Goal: Check status: Check status

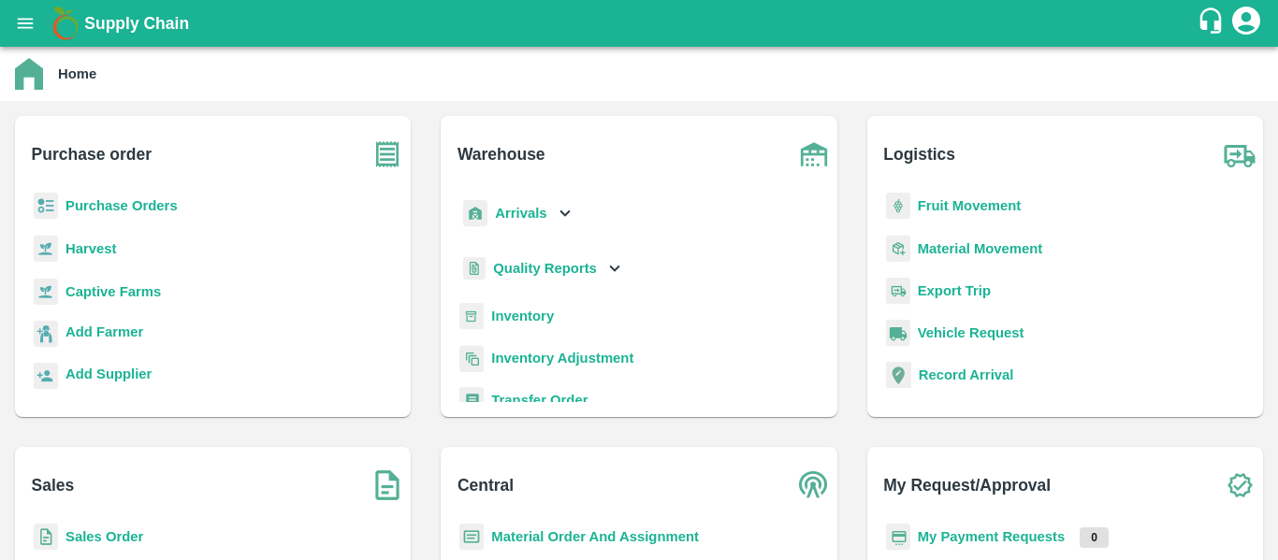
click at [127, 199] on b "Purchase Orders" at bounding box center [121, 205] width 112 height 15
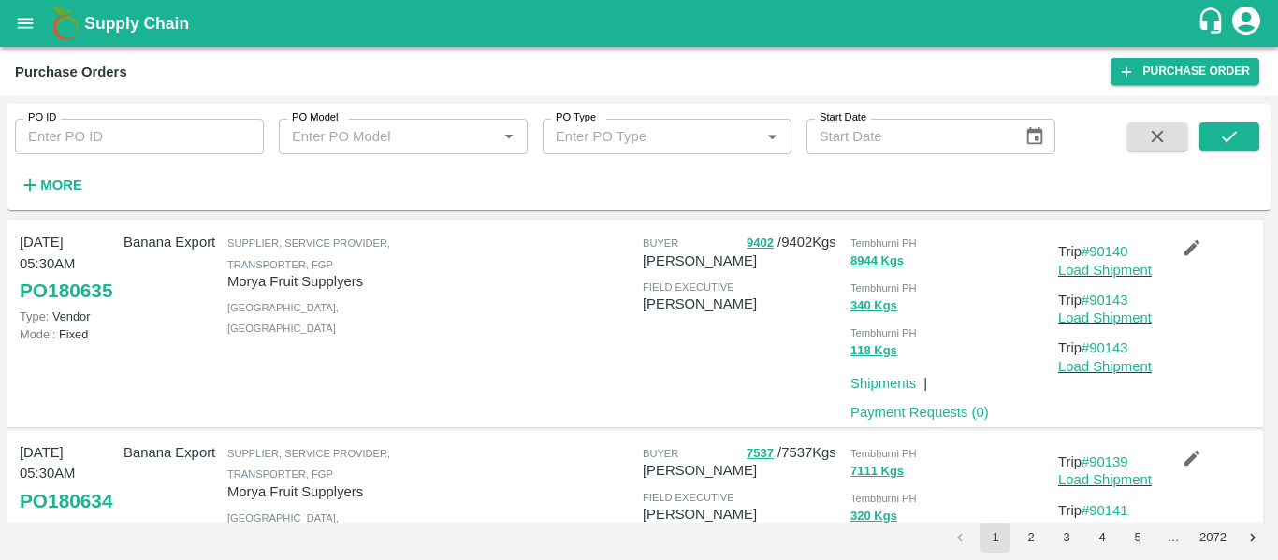
scroll to position [242, 0]
click at [1112, 250] on link "#90140" at bounding box center [1105, 252] width 47 height 15
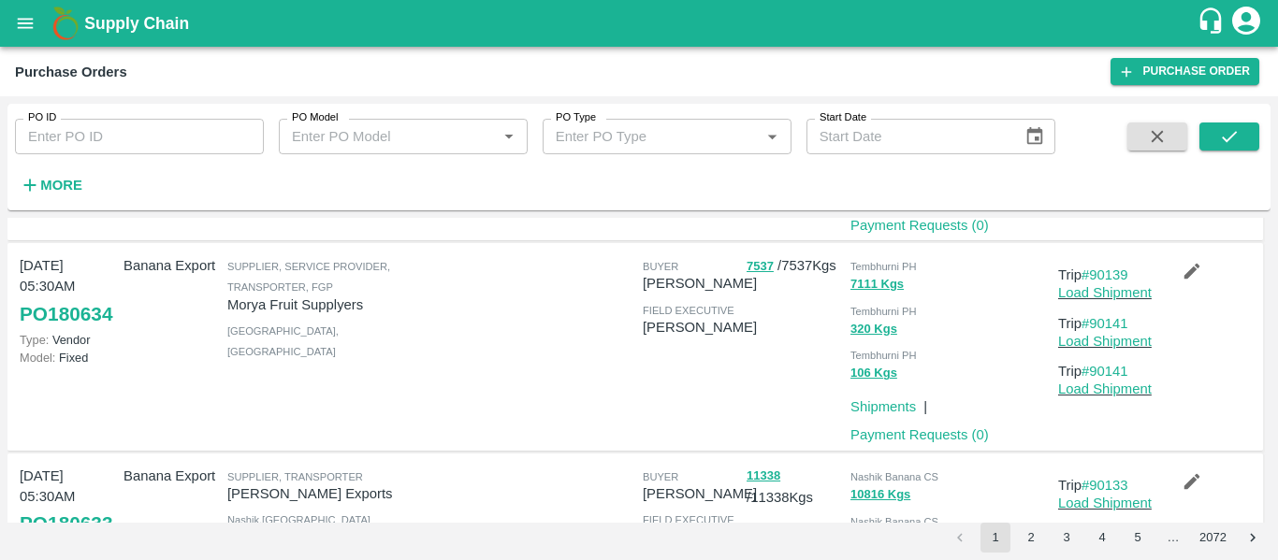
scroll to position [431, 0]
click at [1102, 274] on link "#90139" at bounding box center [1105, 274] width 47 height 15
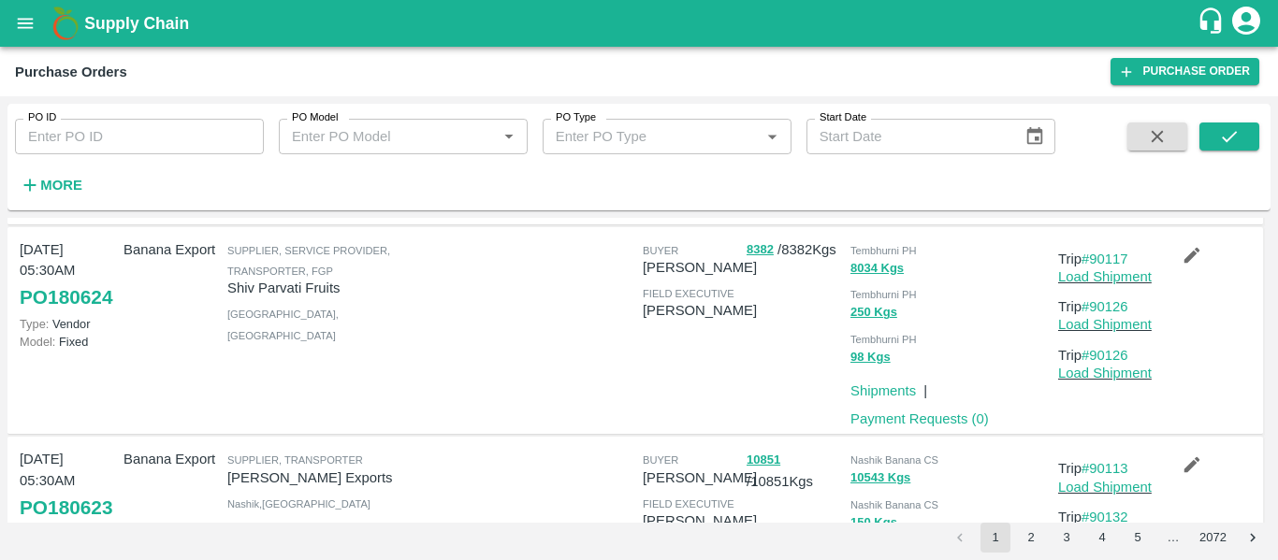
scroll to position [1709, 0]
click at [1099, 277] on link "Load Shipment" at bounding box center [1105, 276] width 94 height 15
click at [1114, 257] on link "#90117" at bounding box center [1105, 258] width 47 height 15
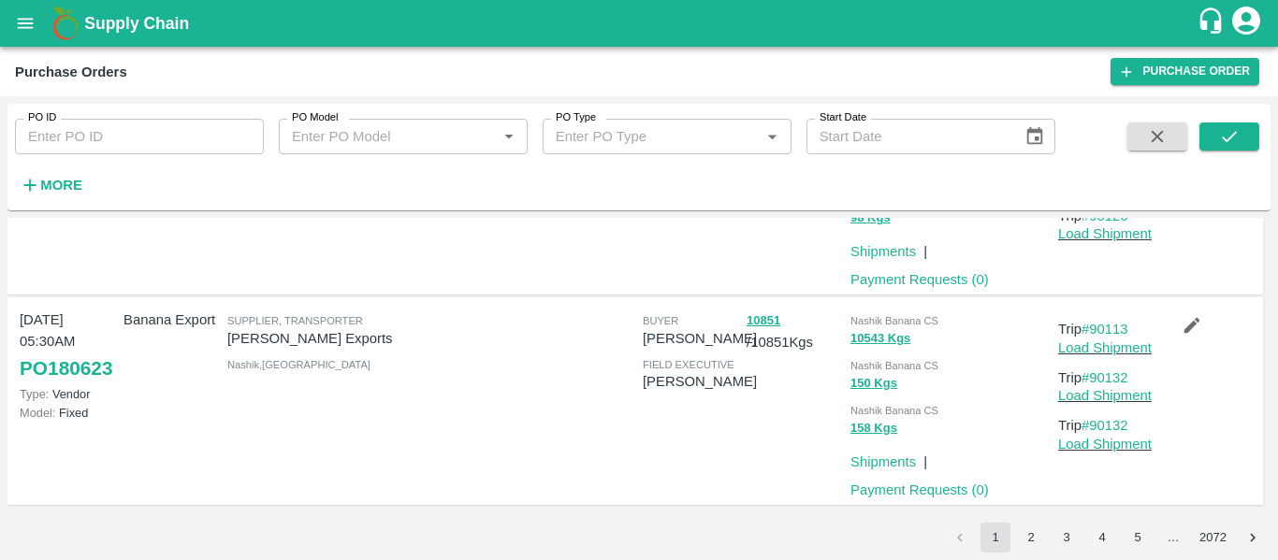
scroll to position [1850, 0]
click at [1020, 533] on button "2" at bounding box center [1031, 538] width 30 height 30
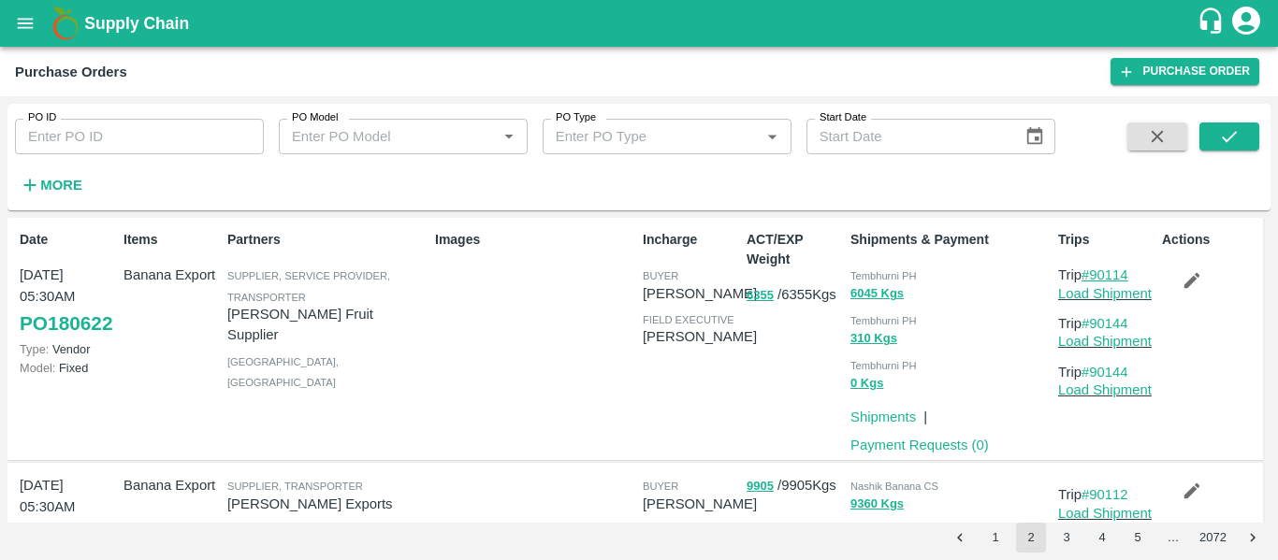
click at [1111, 275] on link "#90114" at bounding box center [1105, 275] width 47 height 15
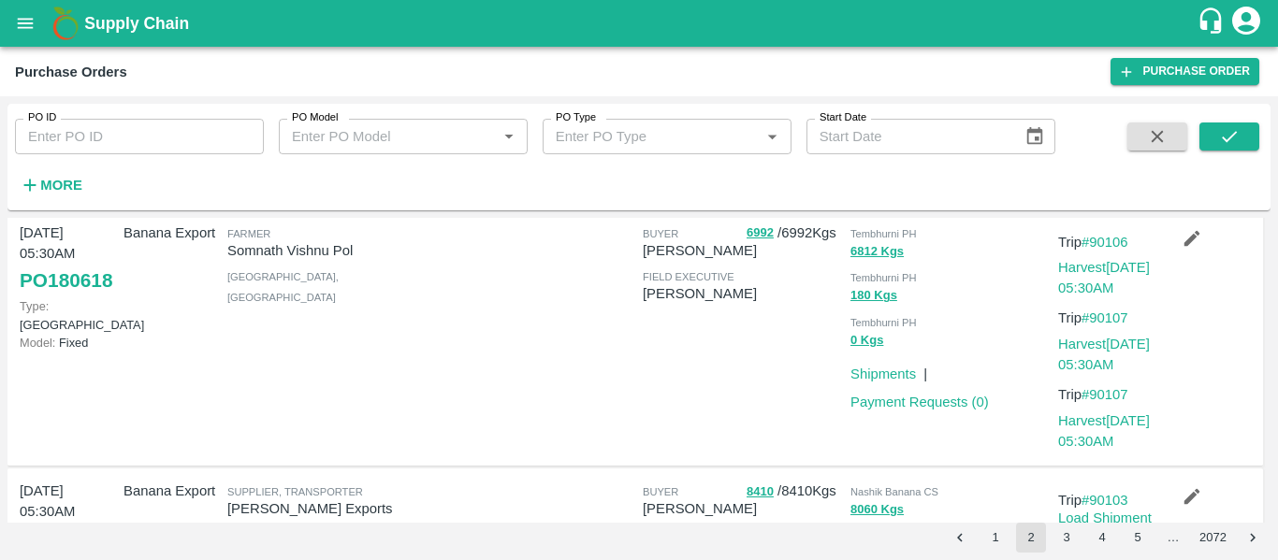
scroll to position [876, 0]
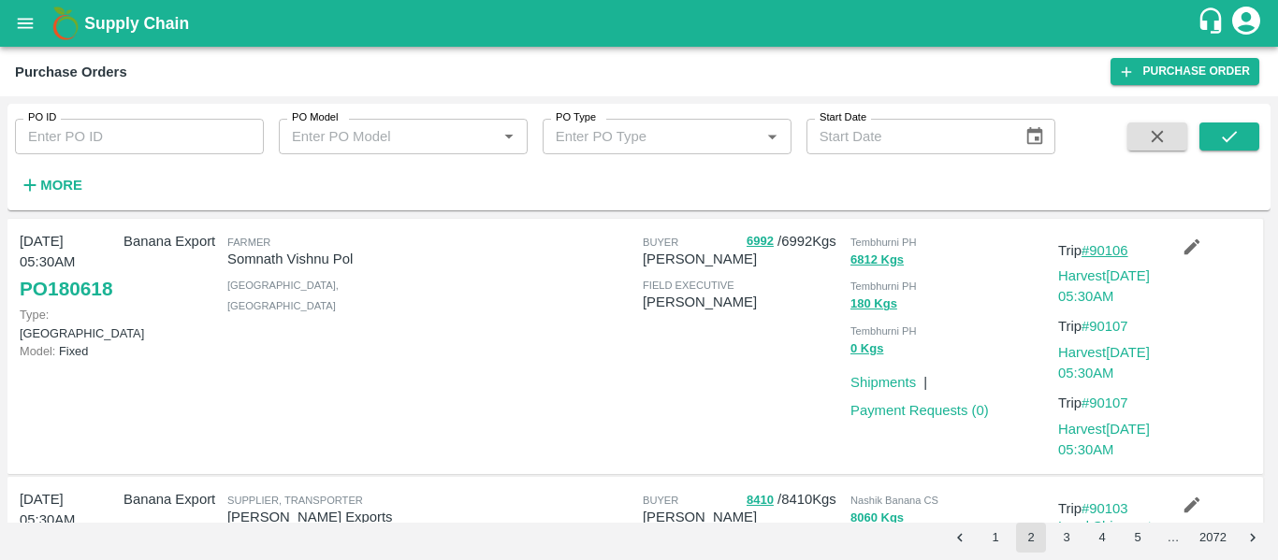
click at [1111, 251] on link "#90106" at bounding box center [1105, 250] width 47 height 15
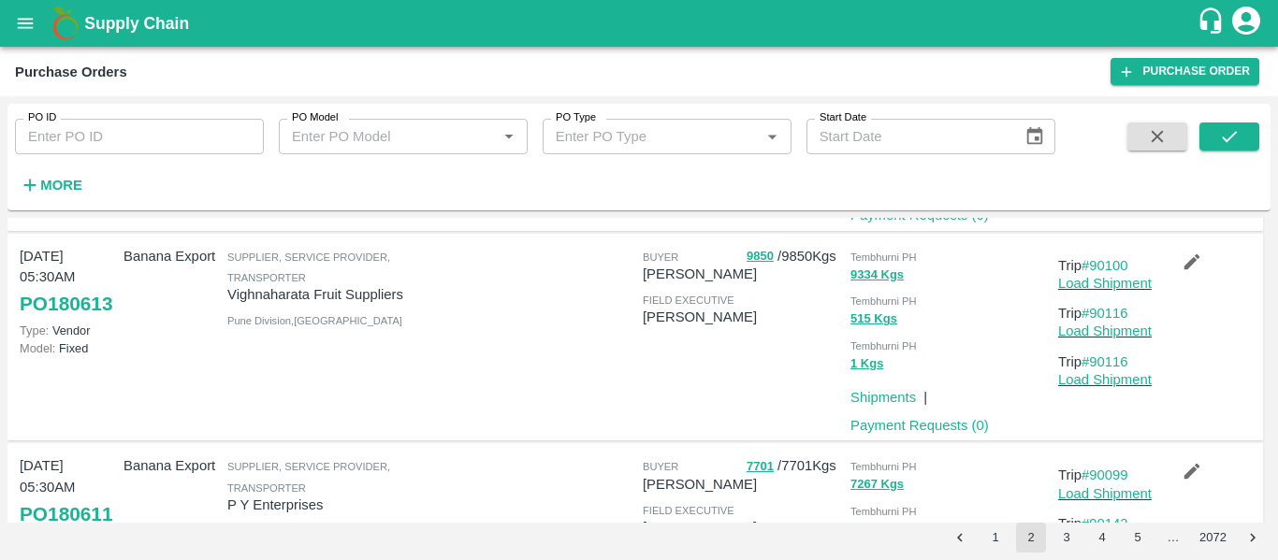
scroll to position [1540, 0]
click at [1107, 268] on link "#90100" at bounding box center [1105, 265] width 47 height 15
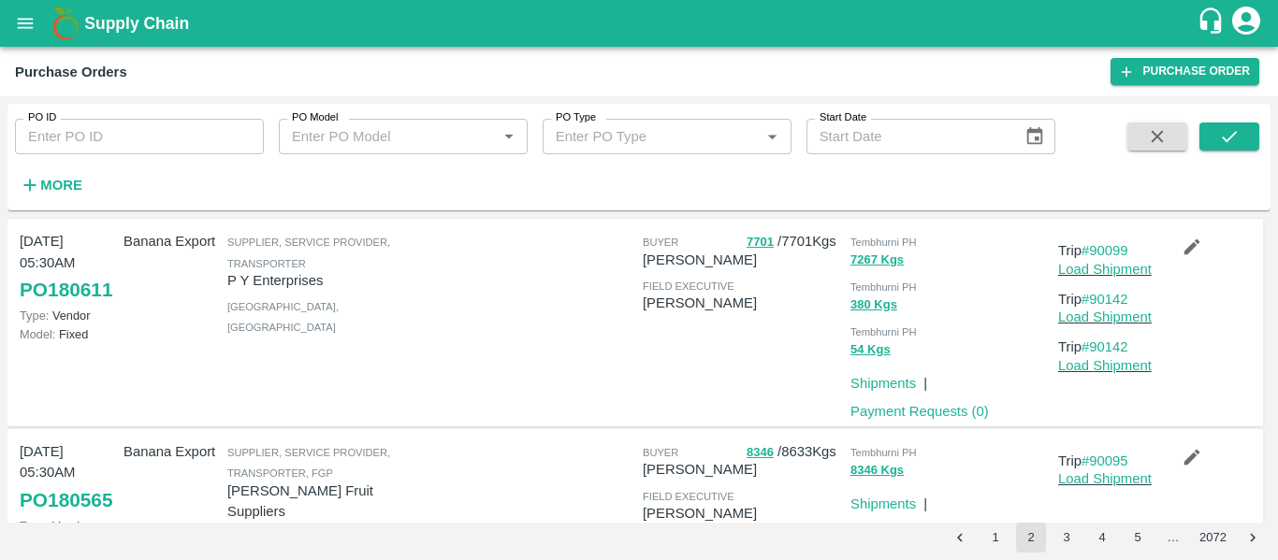
scroll to position [1770, 0]
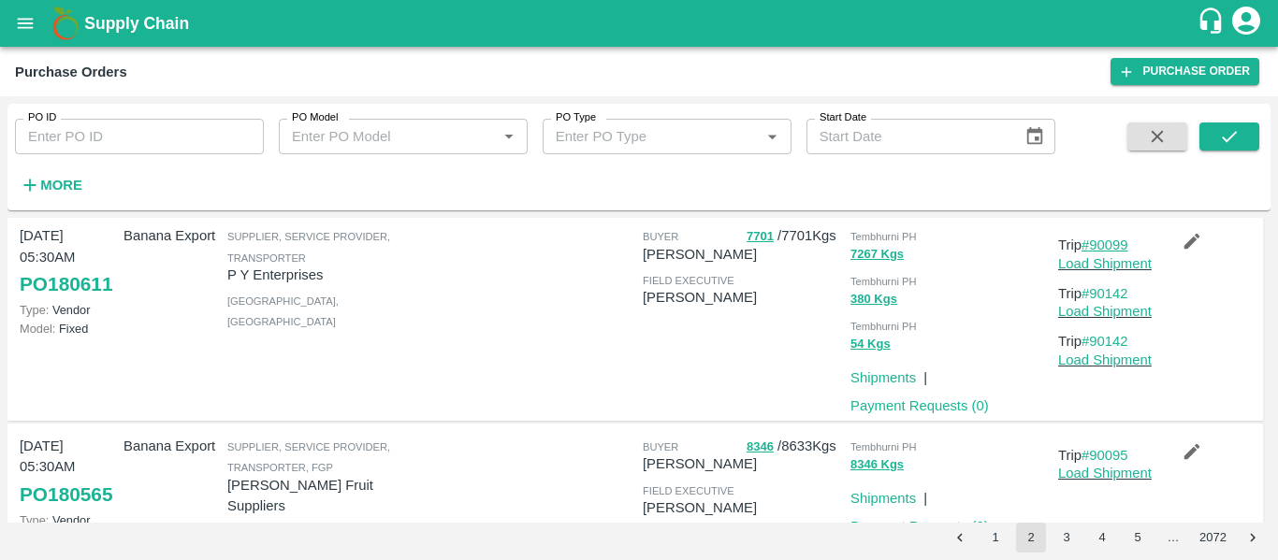
click at [1104, 246] on link "#90099" at bounding box center [1105, 245] width 47 height 15
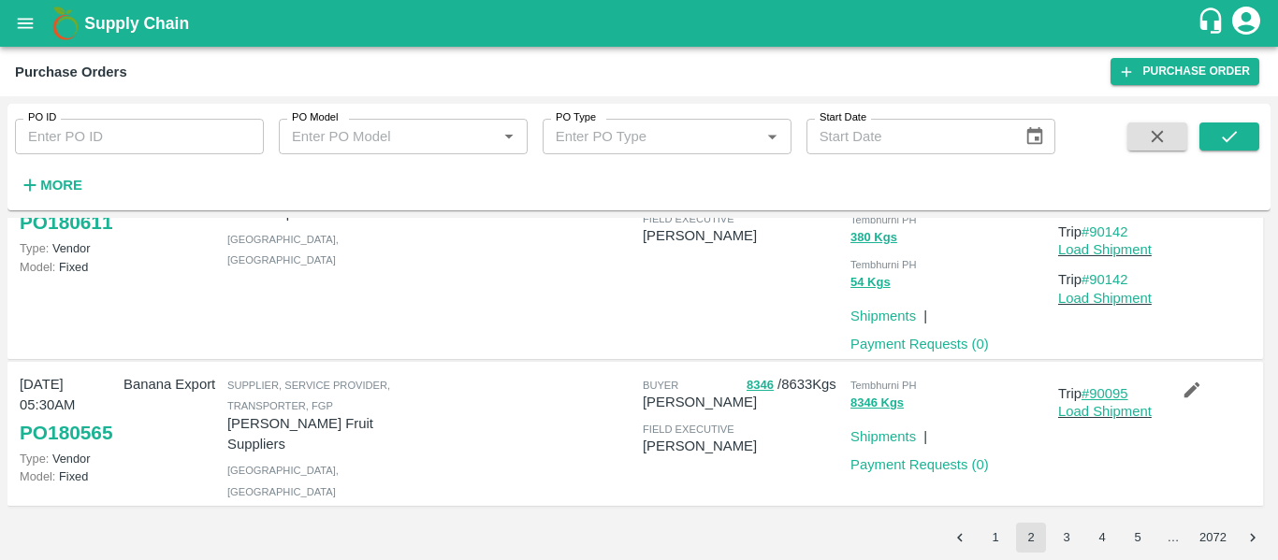
click at [1102, 386] on link "#90095" at bounding box center [1105, 393] width 47 height 15
click at [1064, 535] on button "3" at bounding box center [1067, 538] width 30 height 30
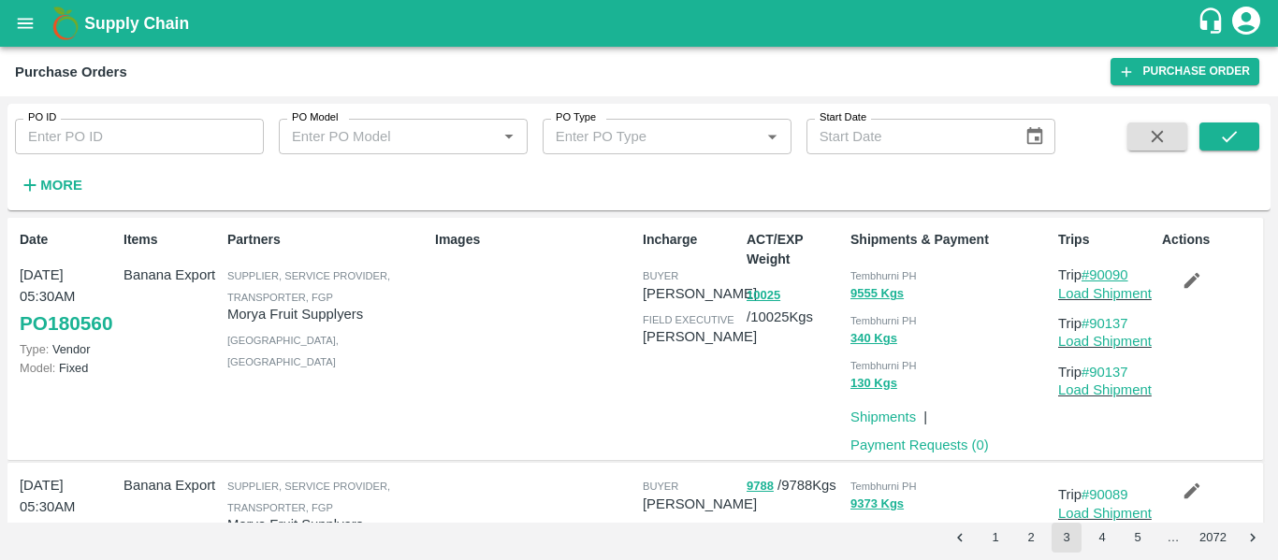
click at [1116, 275] on link "#90090" at bounding box center [1105, 275] width 47 height 15
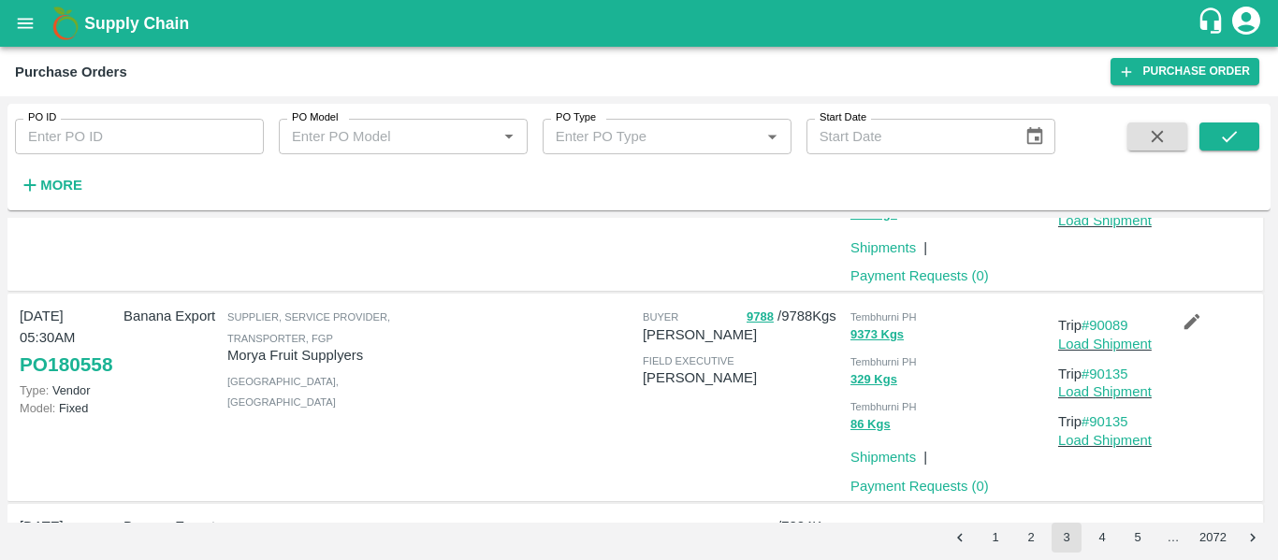
scroll to position [170, 0]
click at [1113, 321] on link "#90089" at bounding box center [1105, 324] width 47 height 15
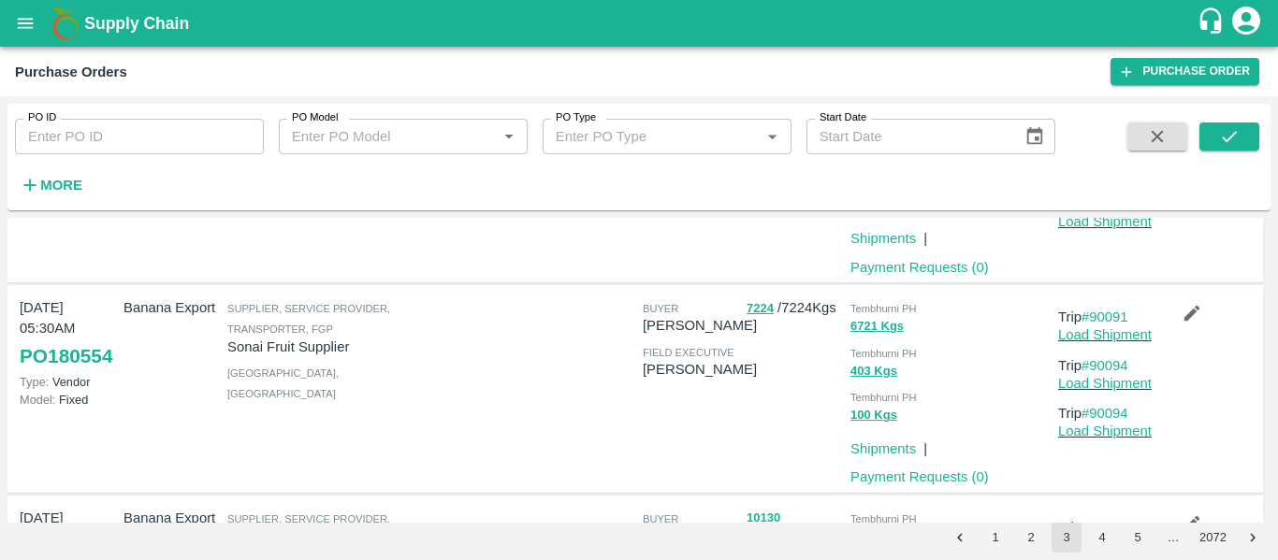
scroll to position [389, 0]
click at [1100, 315] on link "#90091" at bounding box center [1105, 316] width 47 height 15
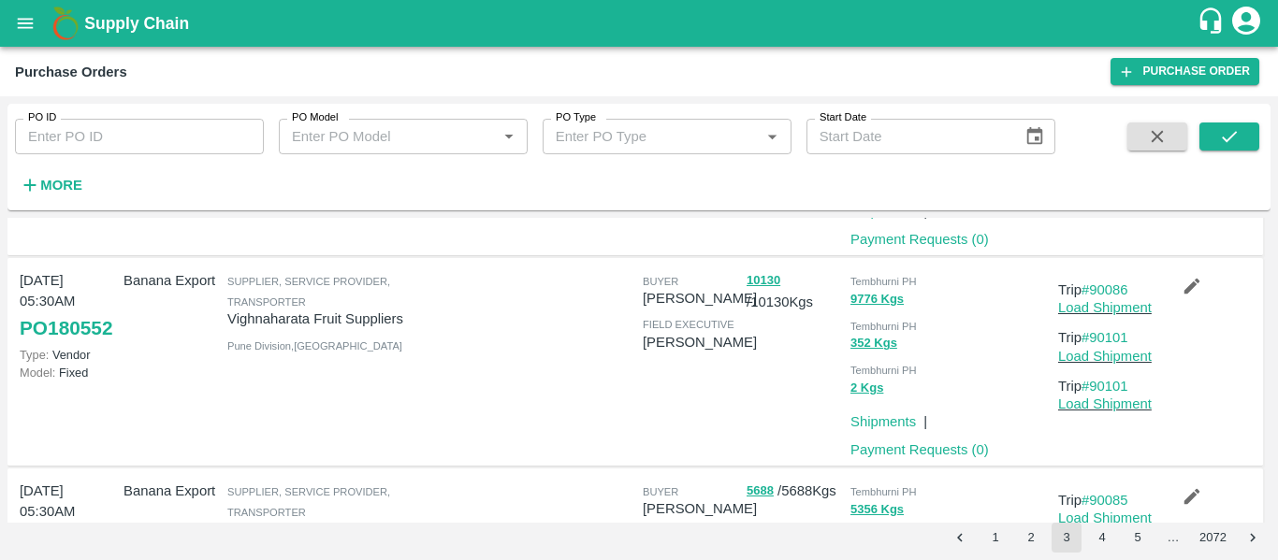
scroll to position [630, 0]
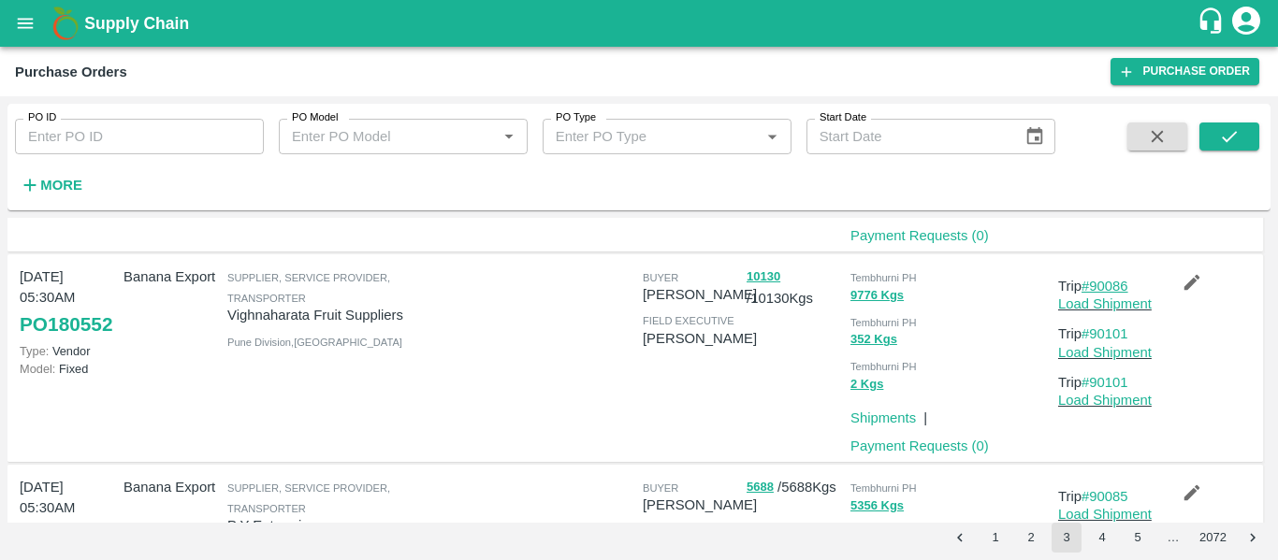
click at [1113, 286] on link "#90086" at bounding box center [1105, 286] width 47 height 15
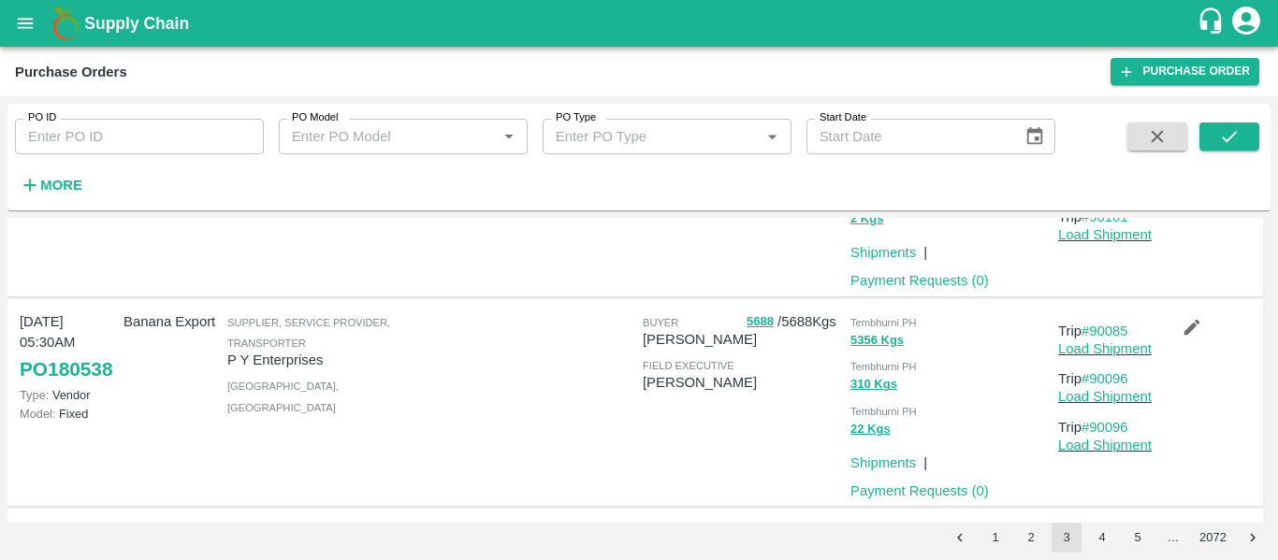
scroll to position [796, 0]
click at [1102, 326] on link "#90085" at bounding box center [1105, 330] width 47 height 15
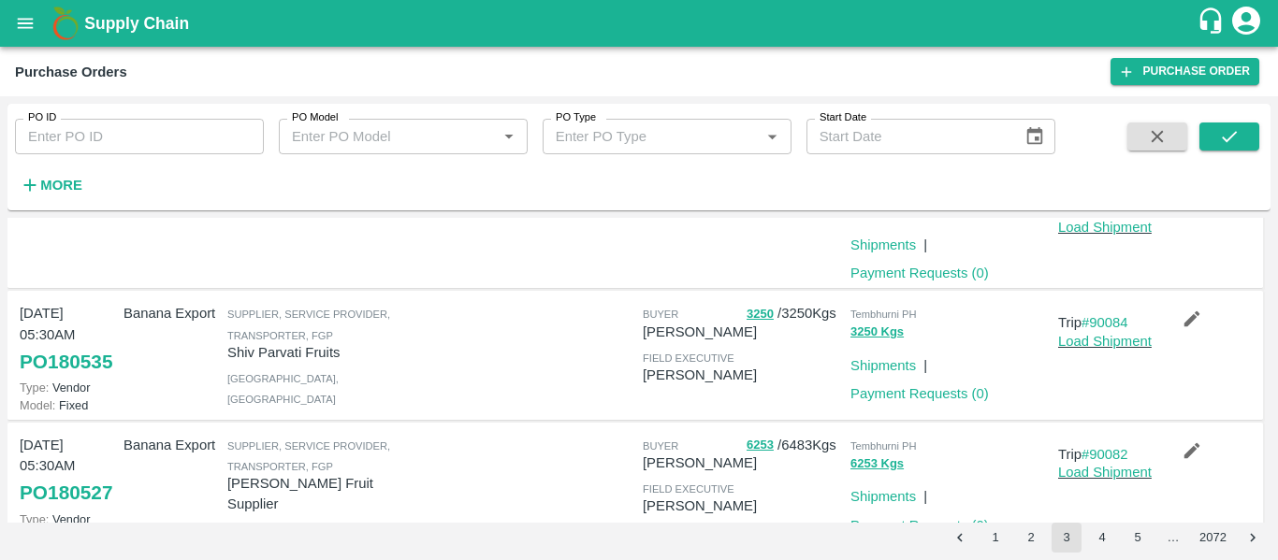
scroll to position [1015, 0]
click at [1094, 321] on link "#90084" at bounding box center [1105, 320] width 47 height 15
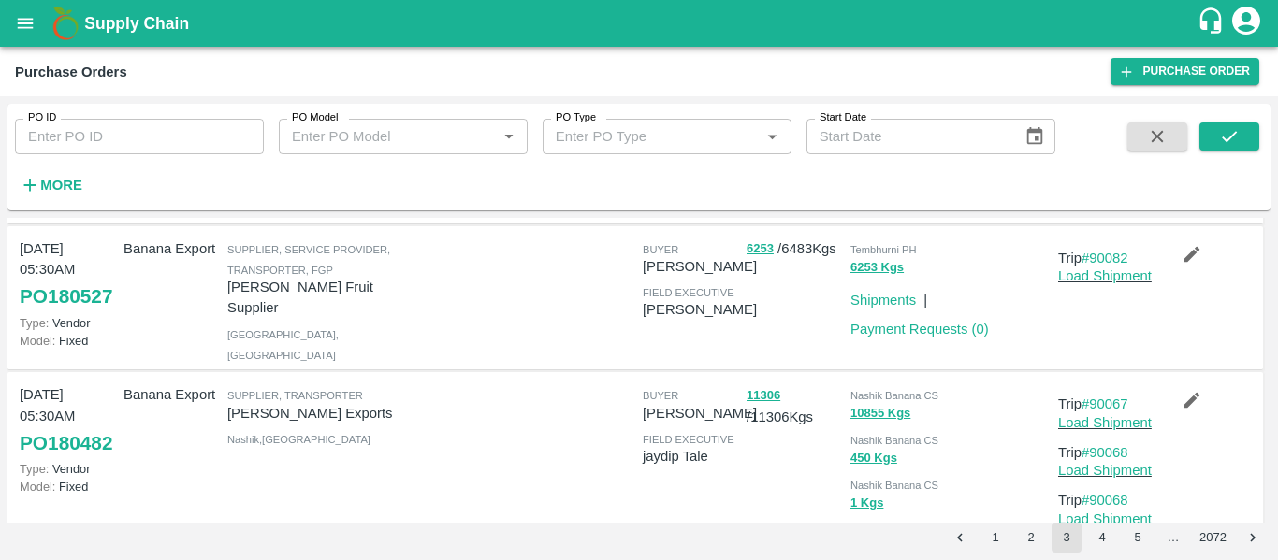
scroll to position [1212, 0]
click at [1101, 264] on link "#90082" at bounding box center [1105, 256] width 47 height 15
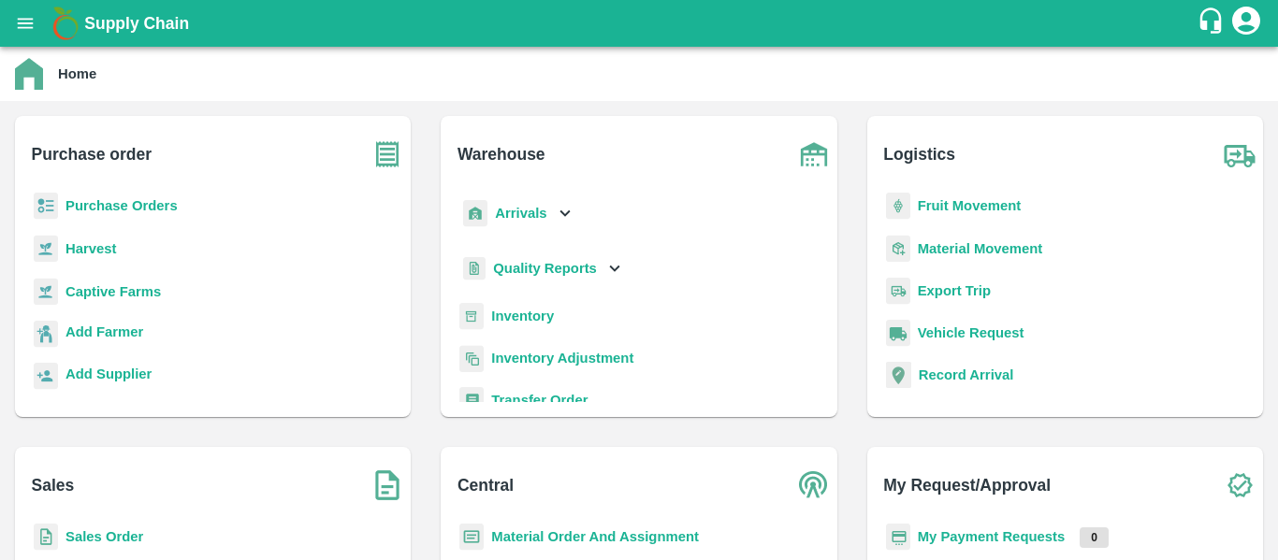
click at [920, 208] on b "Fruit Movement" at bounding box center [970, 205] width 104 height 15
click at [524, 218] on b "Arrivals" at bounding box center [520, 213] width 51 height 15
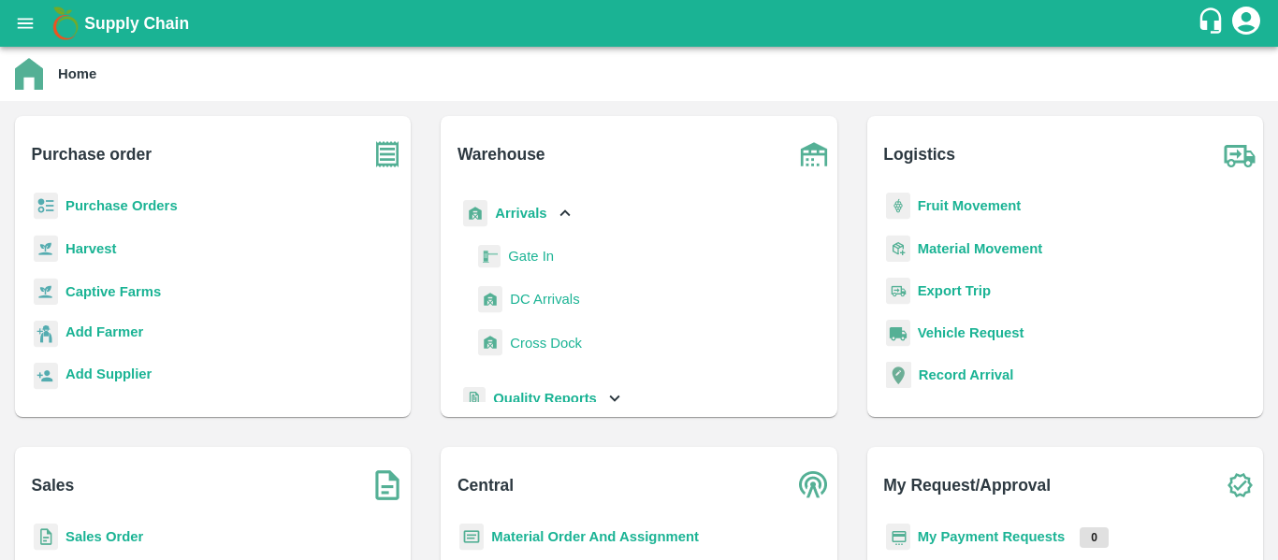
click at [520, 298] on span "DC Arrivals" at bounding box center [544, 299] width 69 height 21
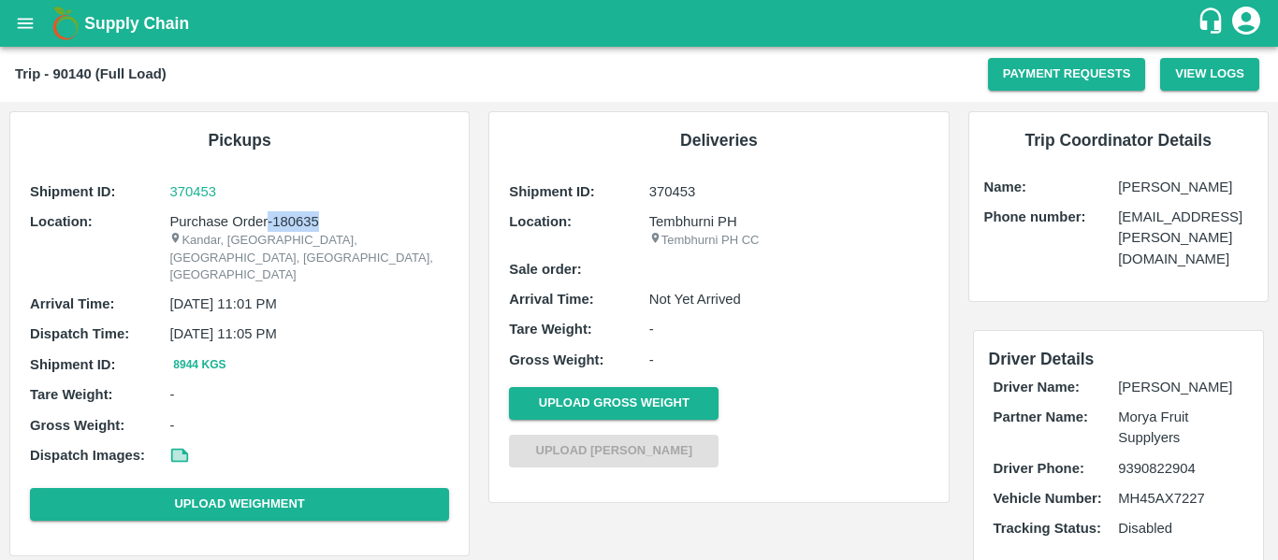
drag, startPoint x: 331, startPoint y: 225, endPoint x: 269, endPoint y: 225, distance: 61.8
click at [269, 225] on p "Purchase Order-180635" at bounding box center [309, 221] width 280 height 21
copy p "-180635"
click at [336, 232] on p "Kandar, Karmala, Solapur, Maharashtra, India" at bounding box center [309, 258] width 280 height 52
drag, startPoint x: 322, startPoint y: 220, endPoint x: 272, endPoint y: 220, distance: 49.6
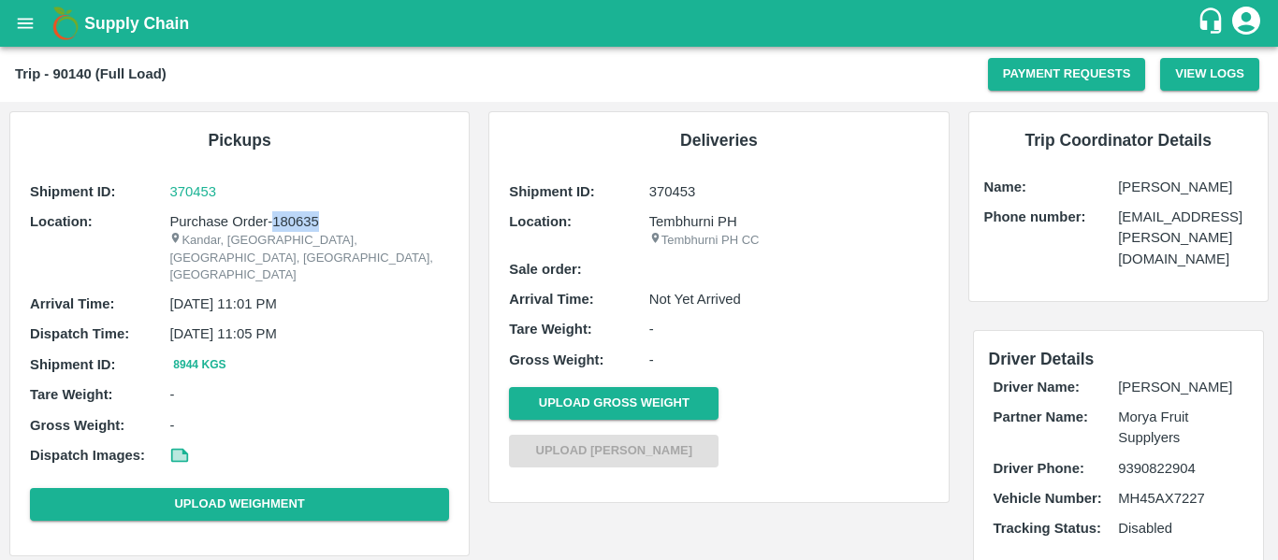
click at [272, 220] on p "Purchase Order-180635" at bounding box center [309, 221] width 280 height 21
copy p "180635"
drag, startPoint x: 327, startPoint y: 222, endPoint x: 274, endPoint y: 220, distance: 52.4
click at [274, 220] on p "Purchase Order-180634" at bounding box center [309, 221] width 280 height 21
copy p "180634"
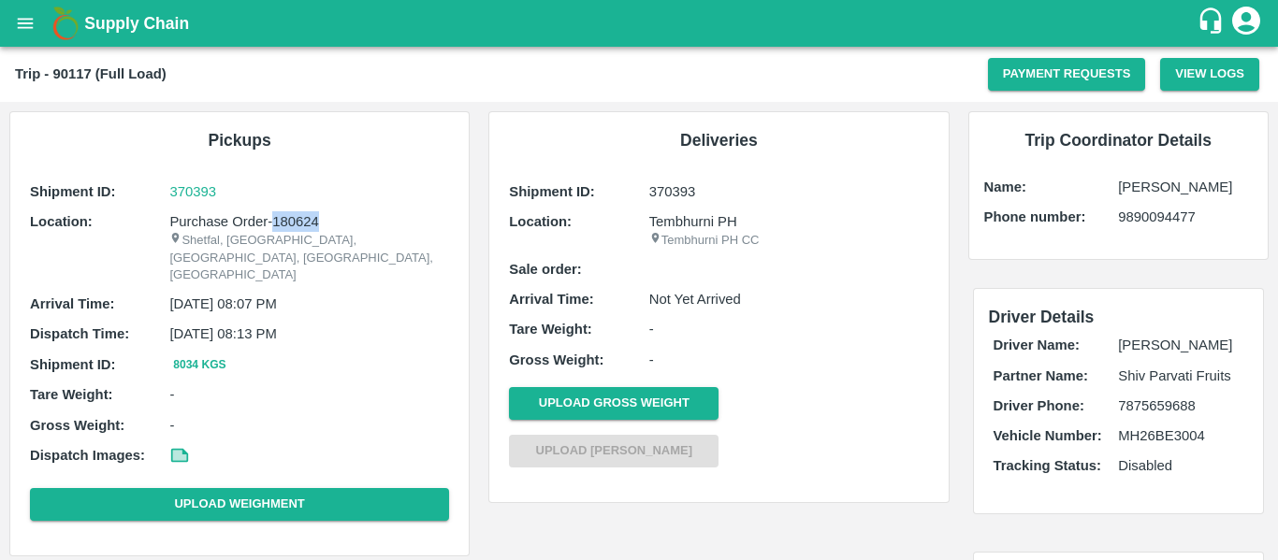
drag, startPoint x: 332, startPoint y: 216, endPoint x: 274, endPoint y: 225, distance: 58.8
click at [274, 225] on p "Purchase Order-180624" at bounding box center [309, 221] width 280 height 21
copy p "180624"
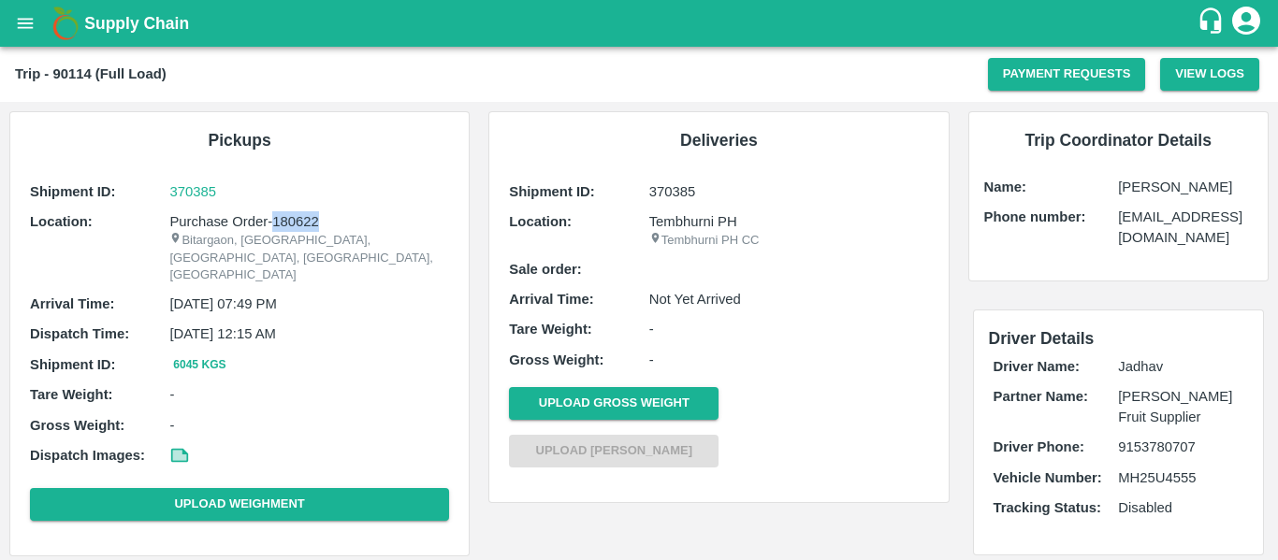
drag, startPoint x: 330, startPoint y: 220, endPoint x: 275, endPoint y: 223, distance: 55.3
click at [275, 223] on p "Purchase Order-180622" at bounding box center [309, 221] width 280 height 21
copy p "180622"
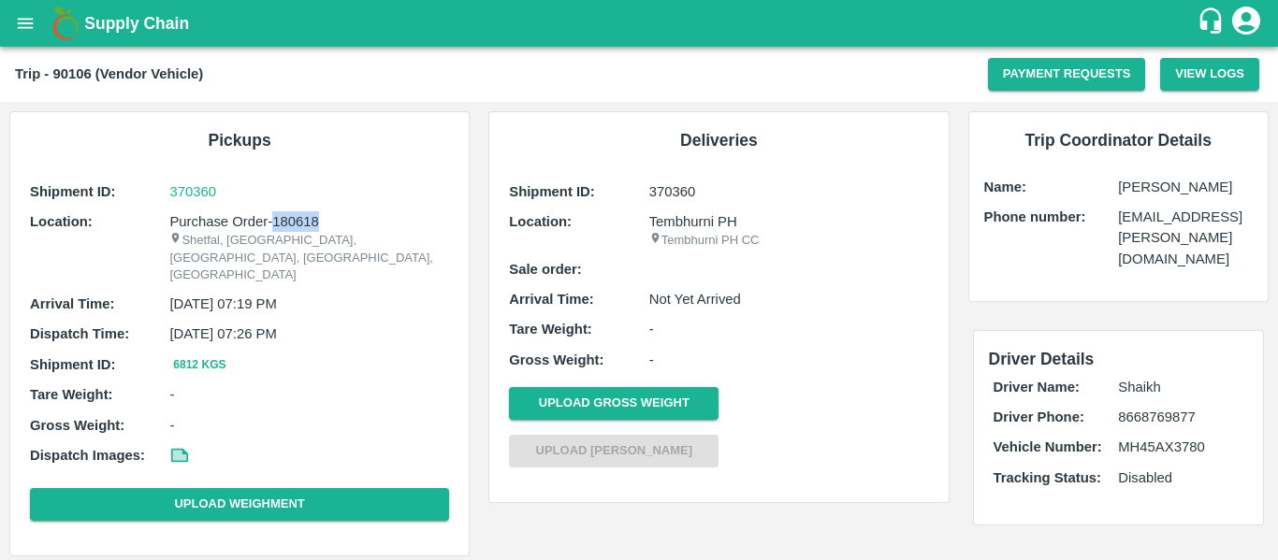
drag, startPoint x: 323, startPoint y: 220, endPoint x: 274, endPoint y: 224, distance: 48.8
click at [274, 224] on p "Purchase Order-180618" at bounding box center [309, 221] width 280 height 21
copy p "180618"
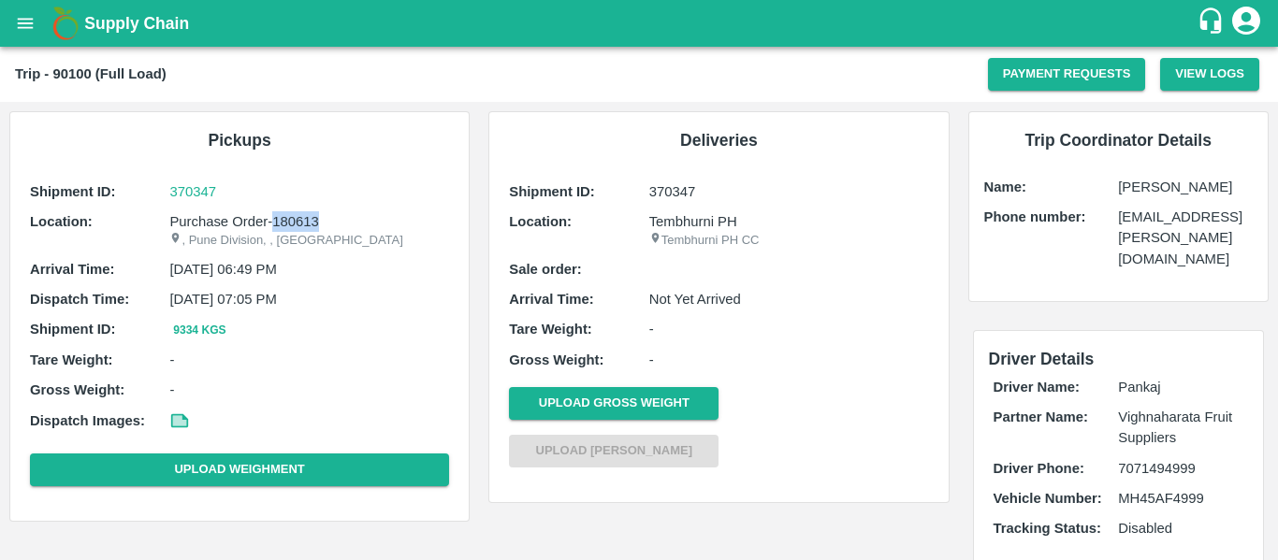
drag, startPoint x: 327, startPoint y: 219, endPoint x: 272, endPoint y: 222, distance: 55.3
click at [272, 222] on p "Purchase Order-180613" at bounding box center [309, 221] width 280 height 21
copy p "180613"
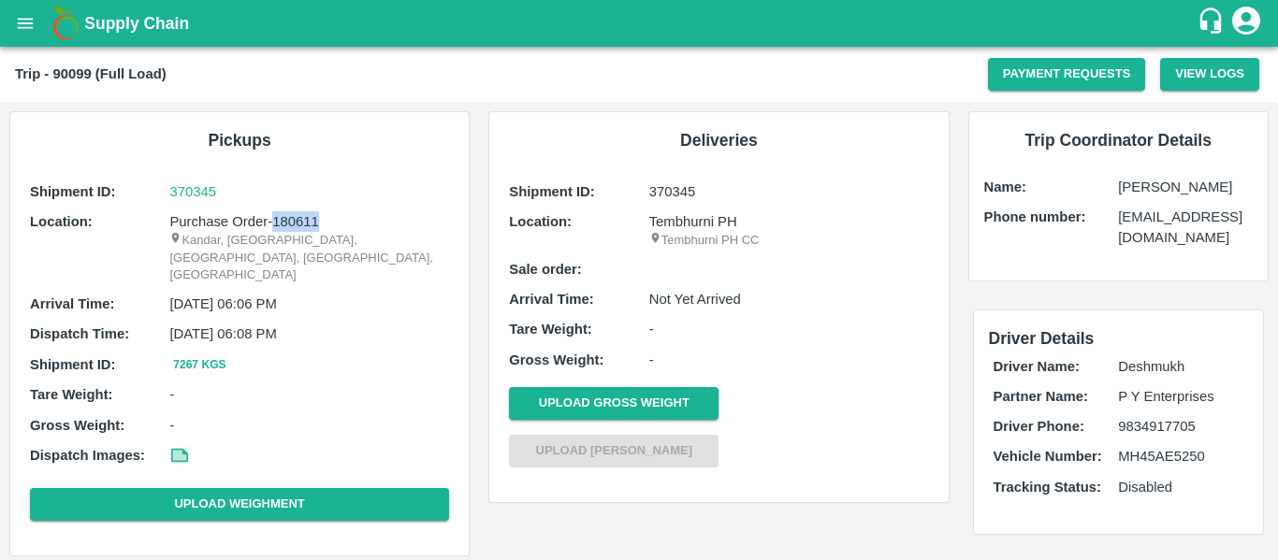
drag, startPoint x: 330, startPoint y: 220, endPoint x: 275, endPoint y: 220, distance: 55.2
click at [275, 220] on p "Purchase Order-180611" at bounding box center [309, 221] width 280 height 21
copy p "180611"
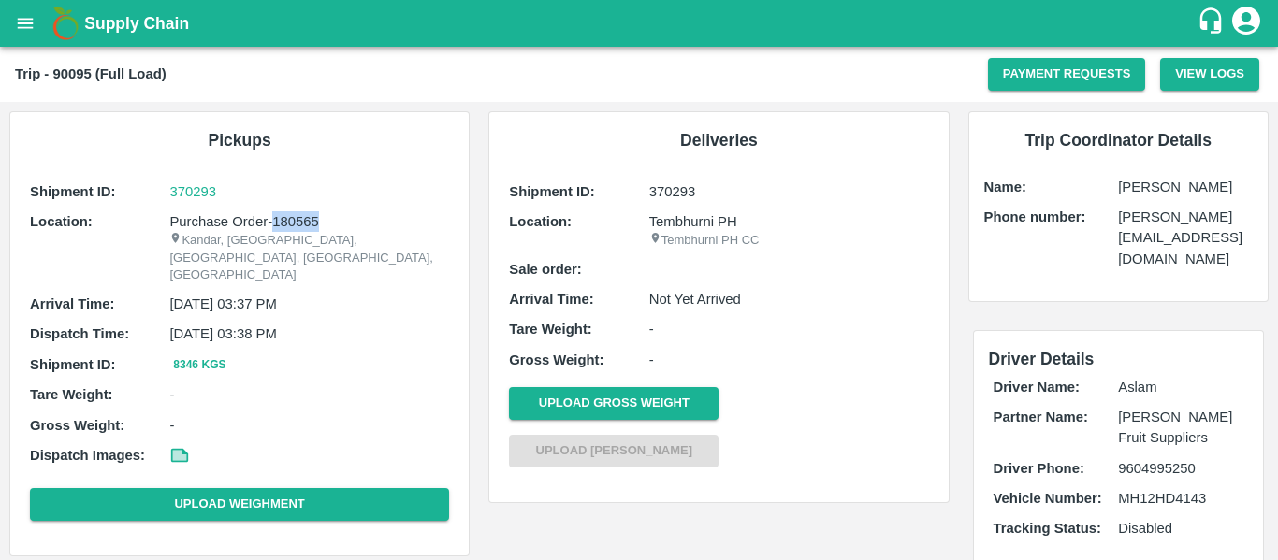
drag, startPoint x: 345, startPoint y: 217, endPoint x: 275, endPoint y: 218, distance: 70.2
click at [275, 218] on p "Purchase Order-180565" at bounding box center [309, 221] width 280 height 21
copy p "180565"
drag, startPoint x: 326, startPoint y: 217, endPoint x: 273, endPoint y: 219, distance: 52.4
click at [273, 219] on p "Purchase Order-180560" at bounding box center [309, 221] width 280 height 21
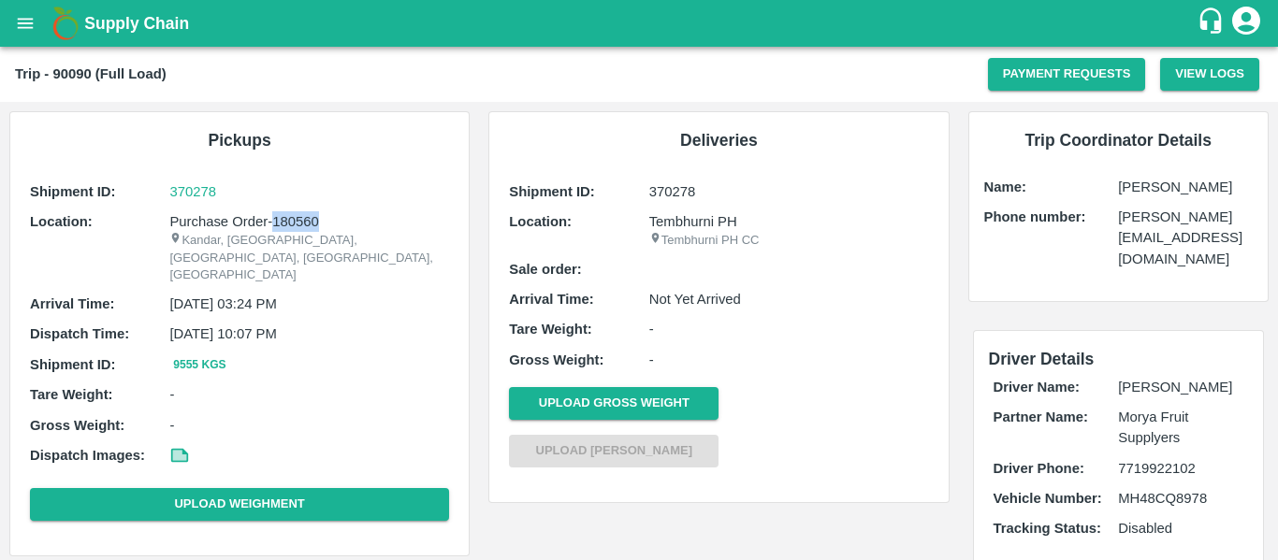
copy p "180560"
drag, startPoint x: 332, startPoint y: 221, endPoint x: 273, endPoint y: 225, distance: 59.1
click at [273, 225] on p "Purchase Order-180558" at bounding box center [309, 221] width 280 height 21
copy p "180558"
click at [273, 225] on p "Purchase Order-180558" at bounding box center [309, 221] width 280 height 21
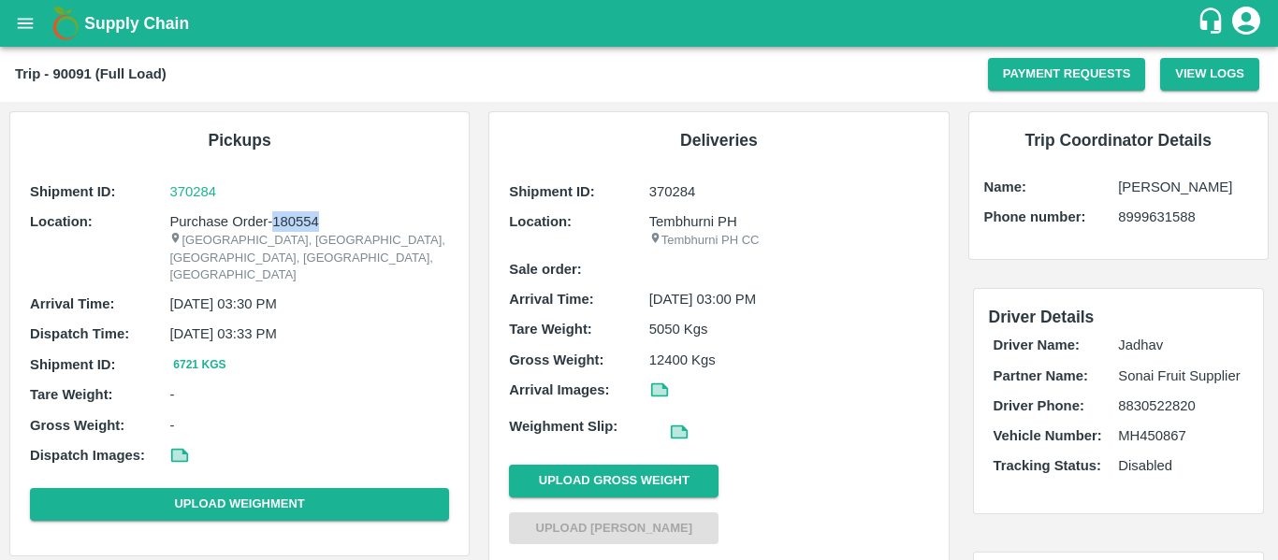
drag, startPoint x: 330, startPoint y: 216, endPoint x: 271, endPoint y: 221, distance: 59.1
click at [271, 221] on p "Purchase Order-180554" at bounding box center [309, 221] width 280 height 21
copy p "180554"
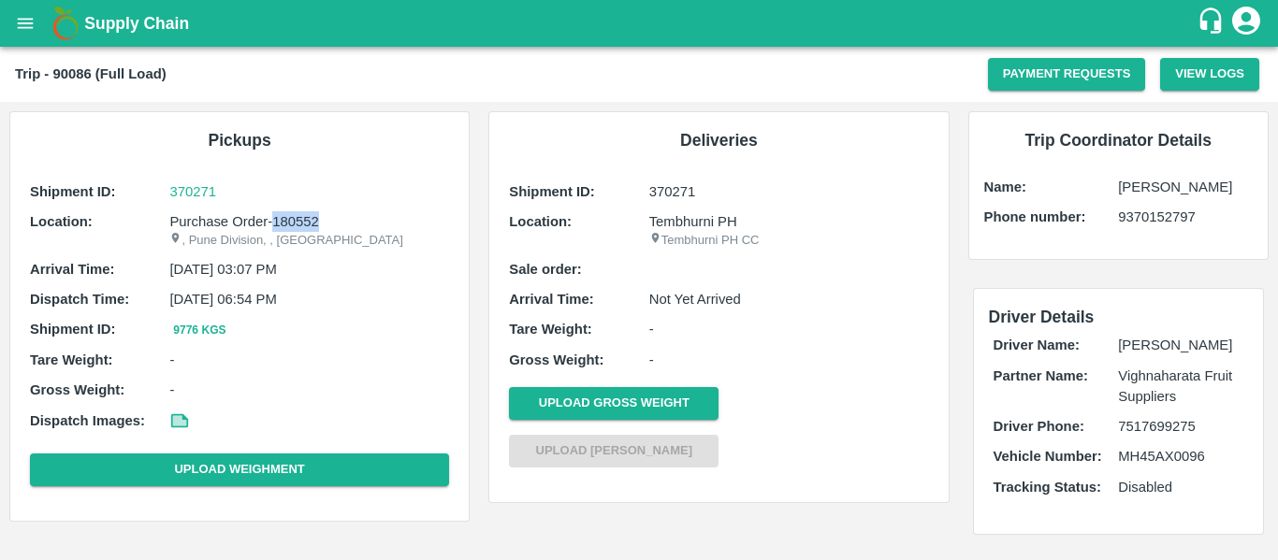
drag, startPoint x: 319, startPoint y: 222, endPoint x: 272, endPoint y: 222, distance: 46.8
click at [272, 222] on p "Purchase Order-180552" at bounding box center [309, 221] width 280 height 21
copy p "180552"
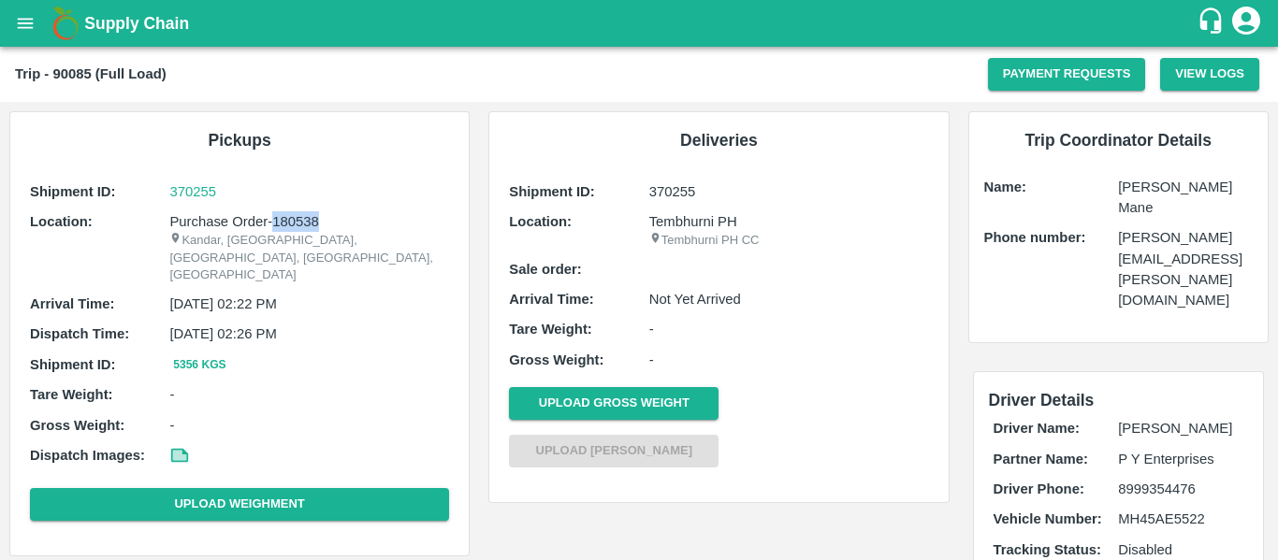
drag, startPoint x: 329, startPoint y: 225, endPoint x: 272, endPoint y: 226, distance: 57.1
click at [272, 226] on p "Purchase Order-180538" at bounding box center [309, 221] width 280 height 21
copy p "180538"
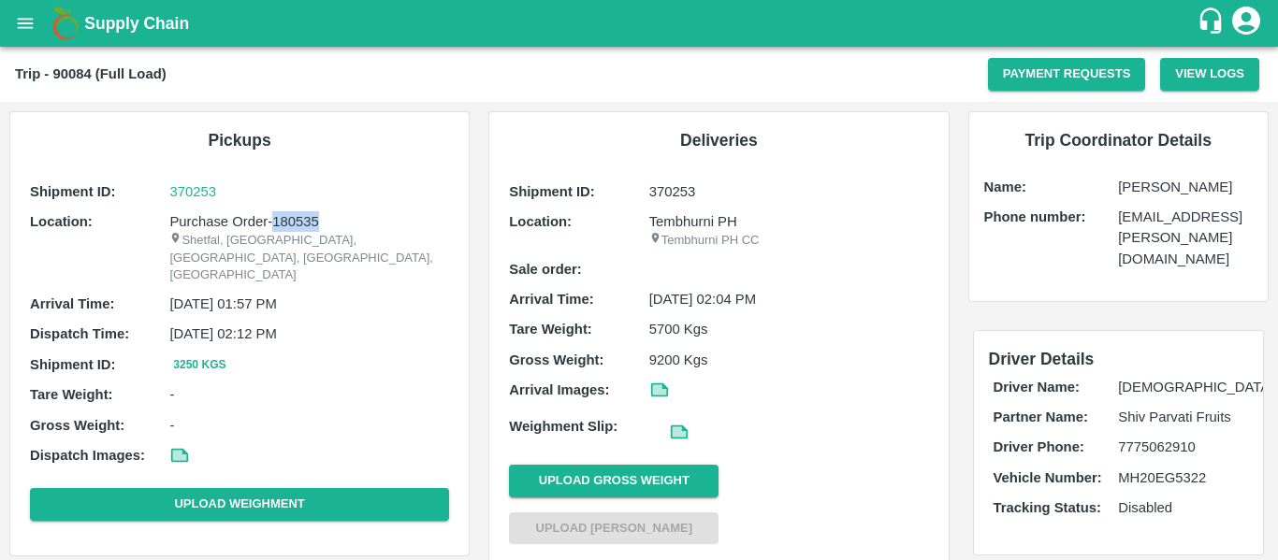
drag, startPoint x: 322, startPoint y: 226, endPoint x: 274, endPoint y: 225, distance: 47.7
click at [274, 225] on p "Purchase Order-180535" at bounding box center [309, 221] width 280 height 21
copy p "180535"
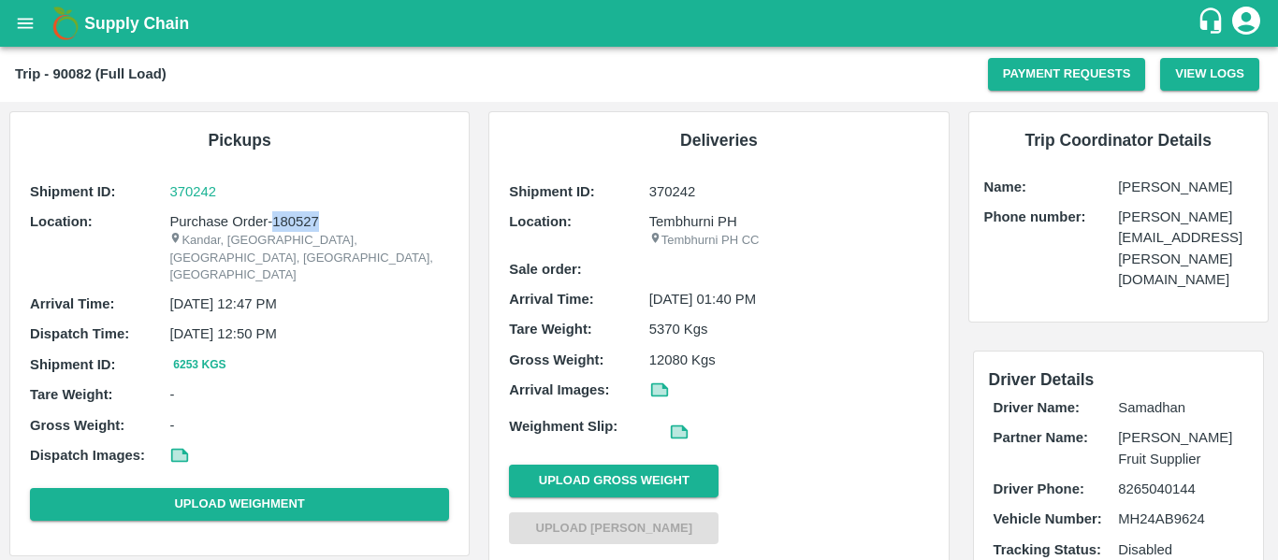
drag, startPoint x: 330, startPoint y: 227, endPoint x: 272, endPoint y: 228, distance: 58.0
click at [272, 228] on p "Purchase Order-180527" at bounding box center [309, 221] width 280 height 21
copy p "180527"
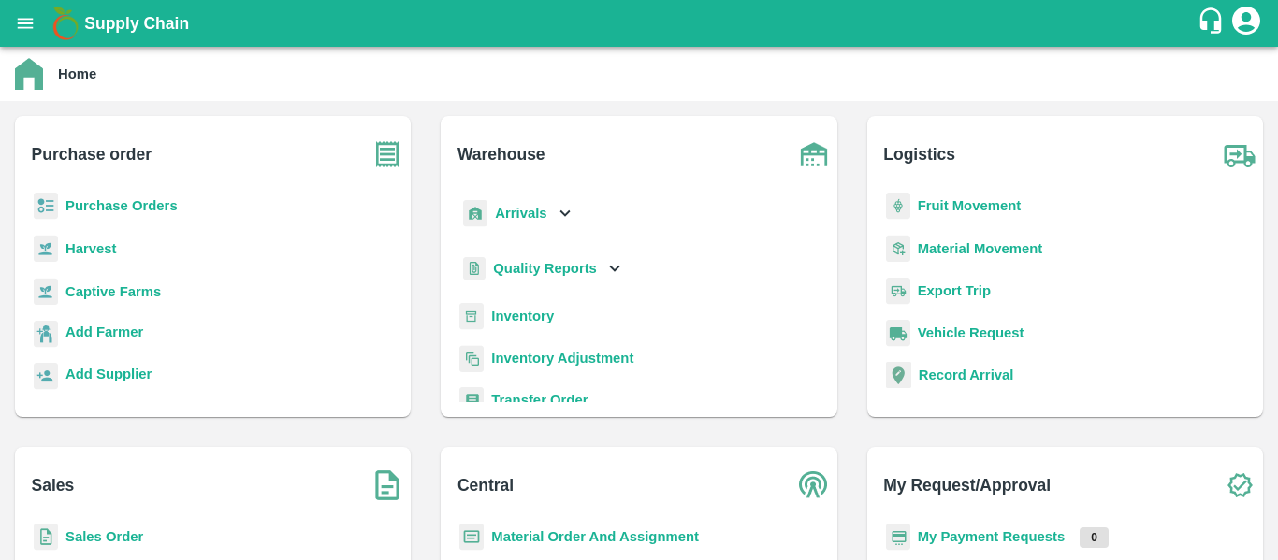
click at [151, 207] on b "Purchase Orders" at bounding box center [121, 205] width 112 height 15
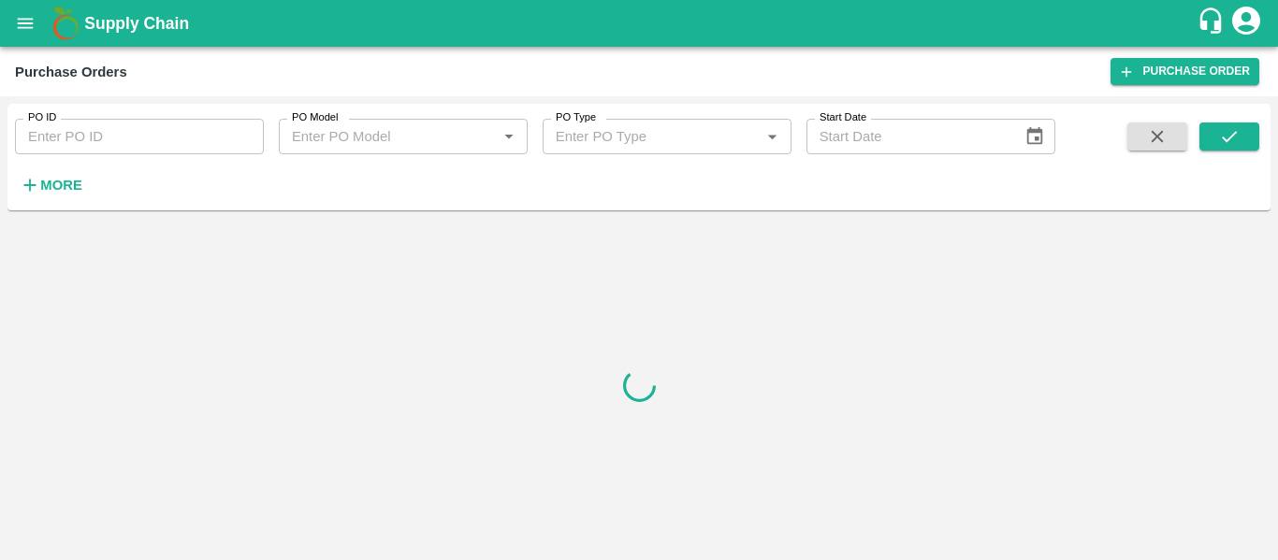
click at [93, 145] on input "PO ID" at bounding box center [139, 137] width 249 height 36
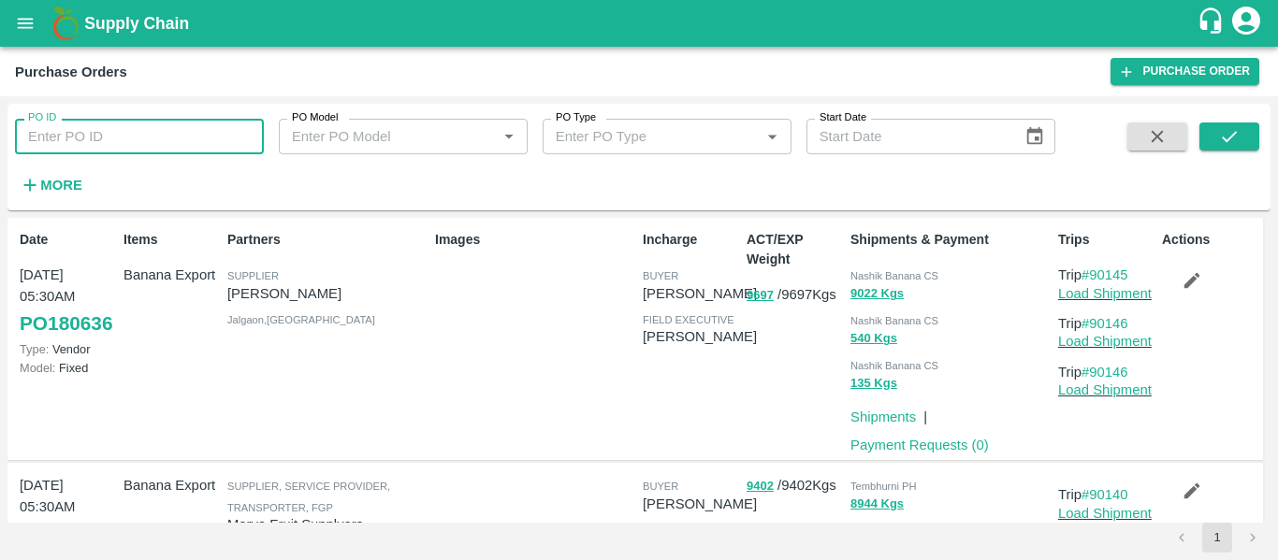
paste input "177273"
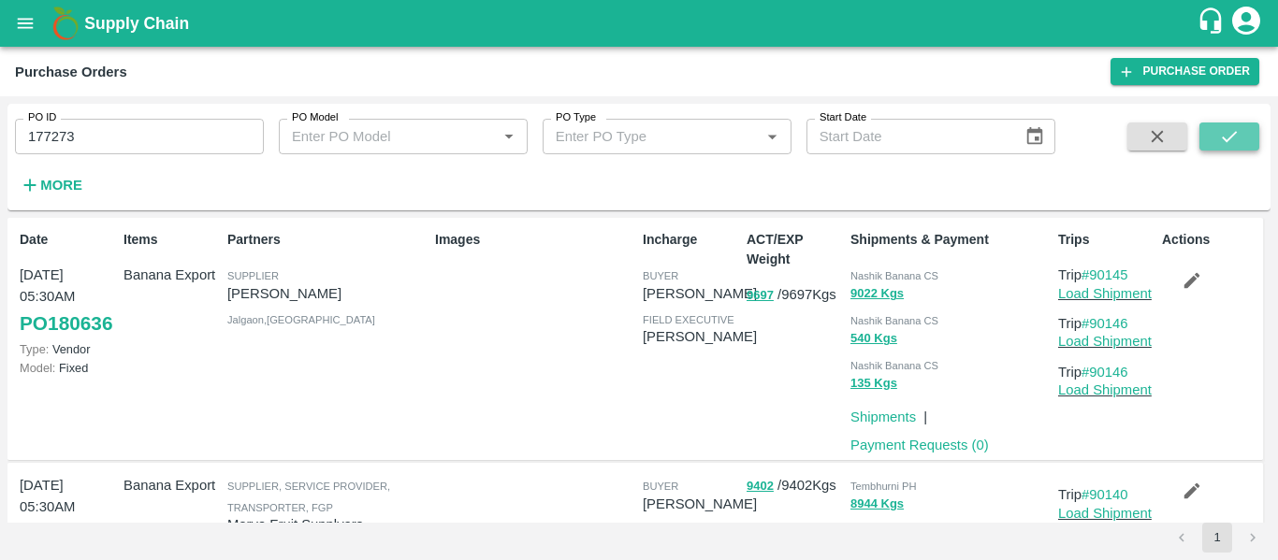
click at [1237, 136] on icon "submit" at bounding box center [1229, 136] width 21 height 21
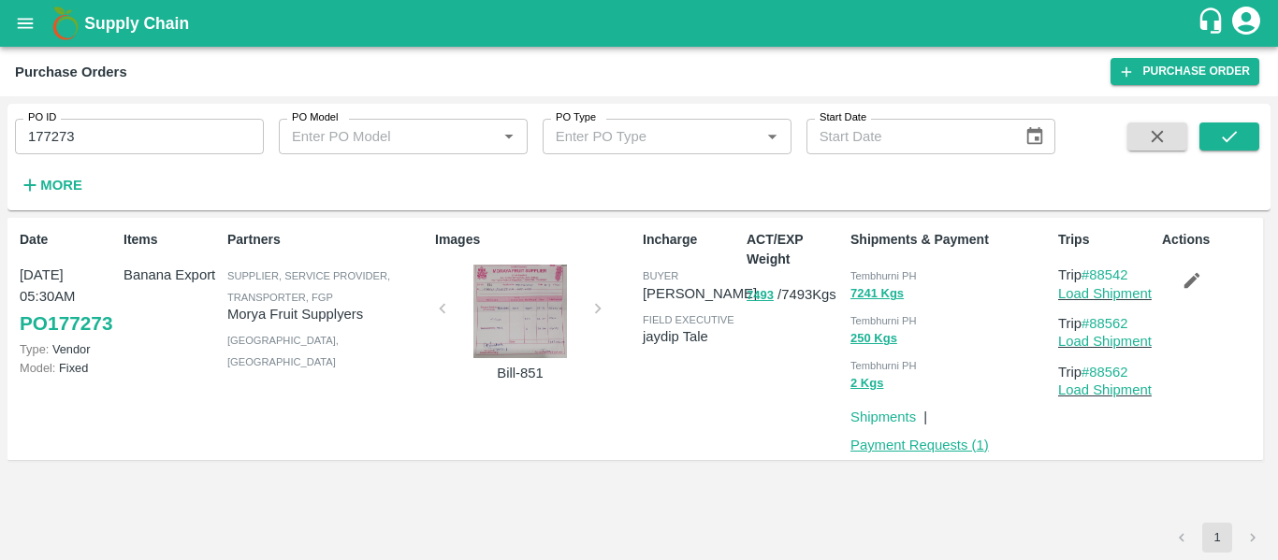
click at [964, 445] on link "Payment Requests ( 1 )" at bounding box center [920, 445] width 138 height 15
click at [144, 144] on input "177273" at bounding box center [139, 137] width 249 height 36
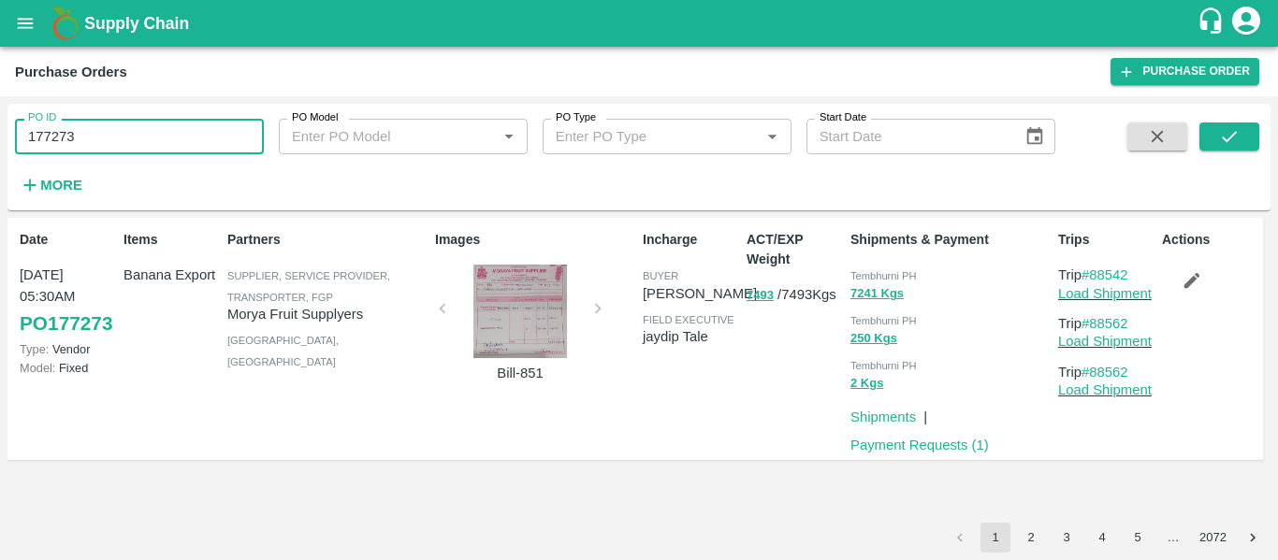
click at [144, 144] on input "177273" at bounding box center [139, 137] width 249 height 36
type input "v"
paste input "text"
type input "177472"
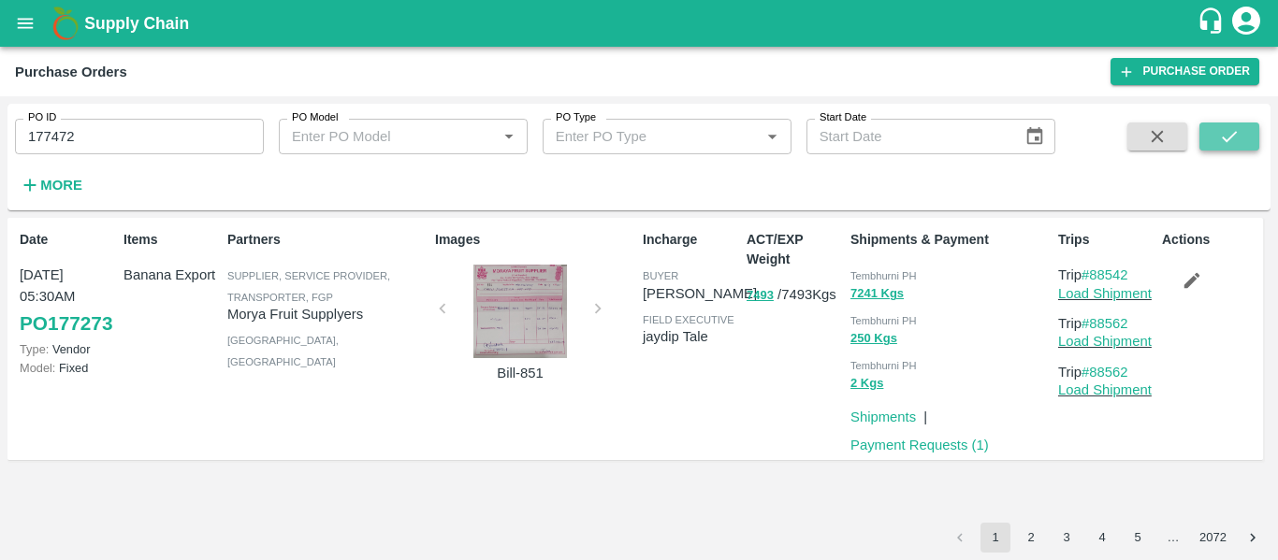
click at [1225, 130] on icon "submit" at bounding box center [1229, 136] width 21 height 21
click at [928, 446] on link "Payment Requests ( 1 )" at bounding box center [920, 445] width 138 height 15
